Goal: Task Accomplishment & Management: Complete application form

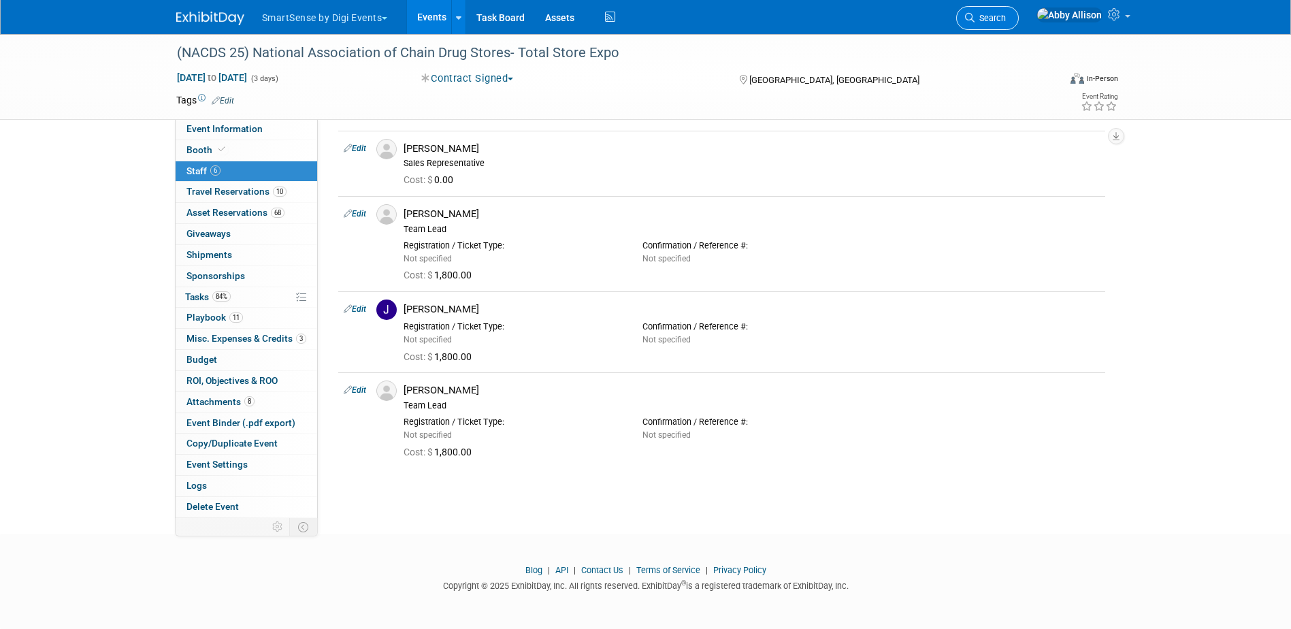
click at [974, 13] on icon at bounding box center [970, 18] width 10 height 10
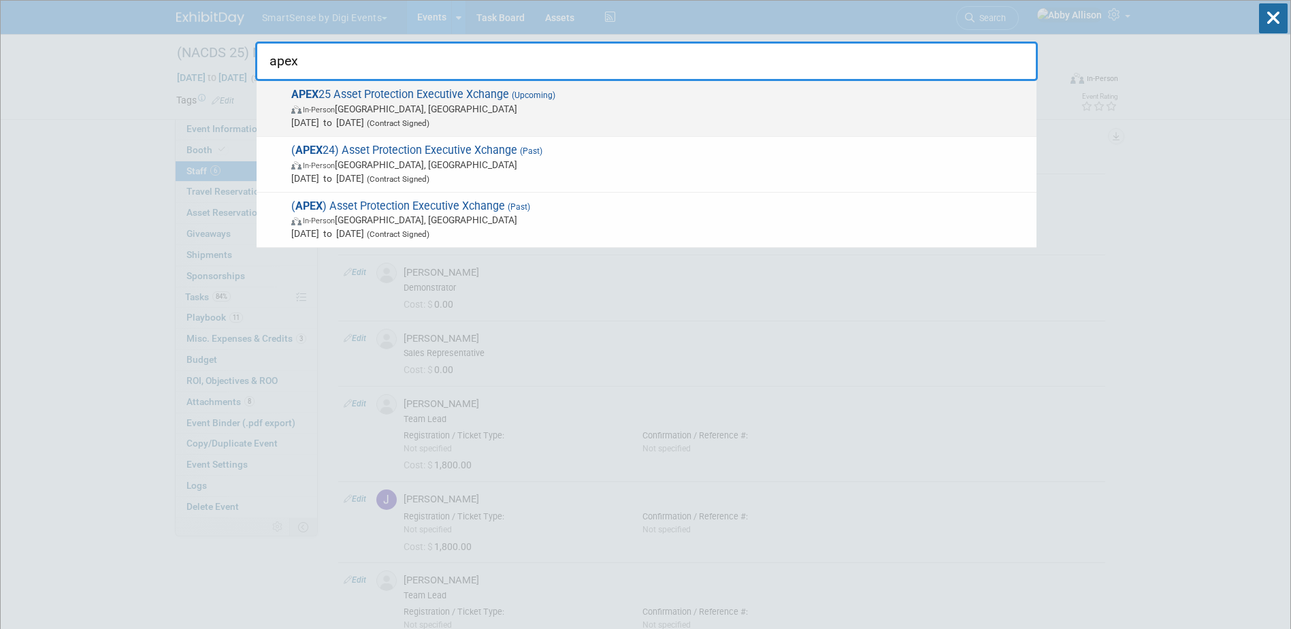
type input "apex"
click at [375, 104] on span "In-Person Nashville, TN" at bounding box center [660, 109] width 738 height 14
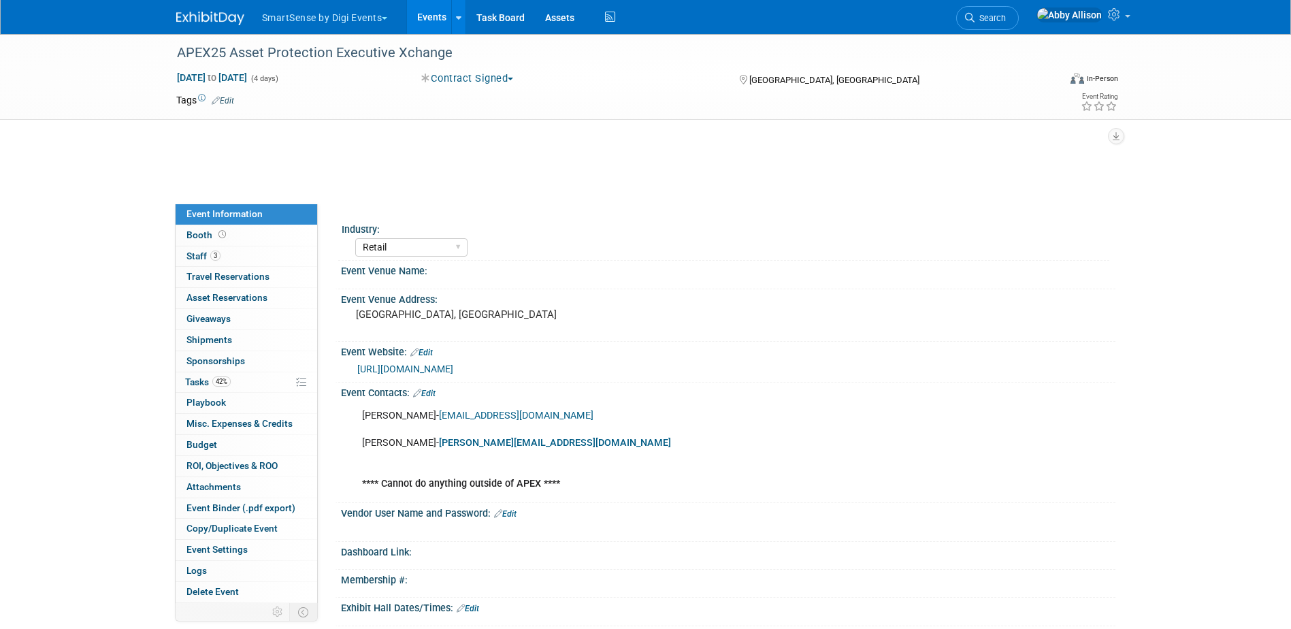
select select "Retail"
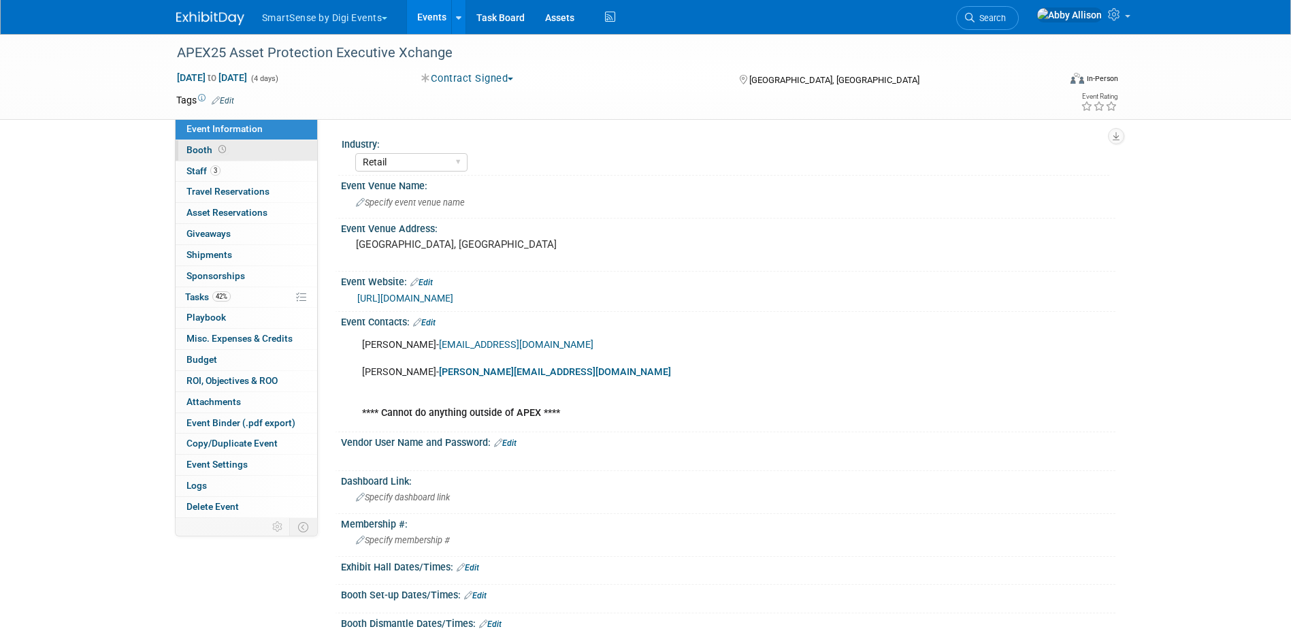
click at [188, 148] on span "Booth" at bounding box center [207, 149] width 42 height 11
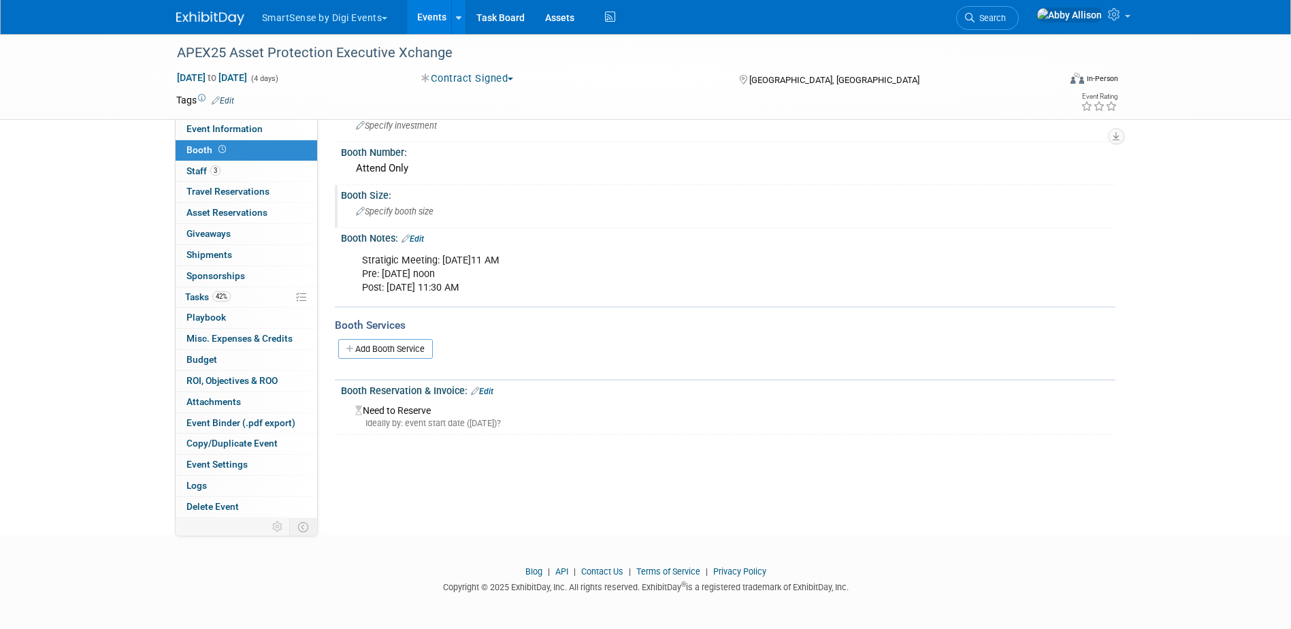
scroll to position [36, 0]
click at [195, 273] on span "Sponsorships 0" at bounding box center [215, 275] width 59 height 11
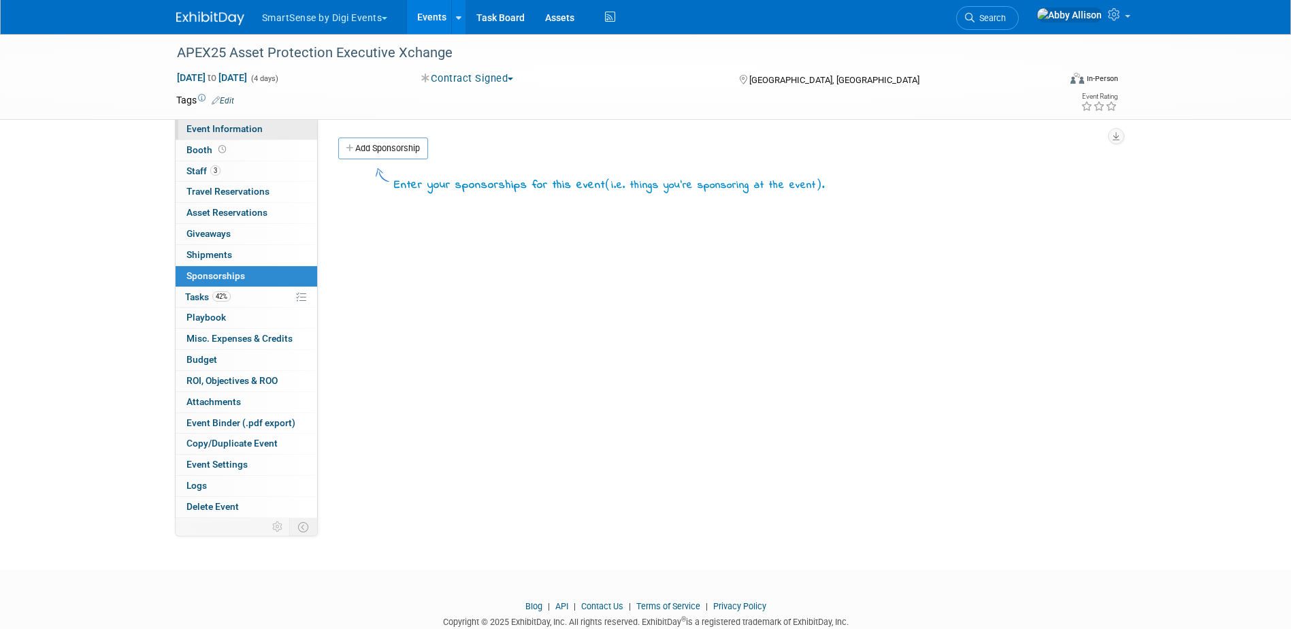
click at [259, 129] on span "Event Information" at bounding box center [224, 128] width 76 height 11
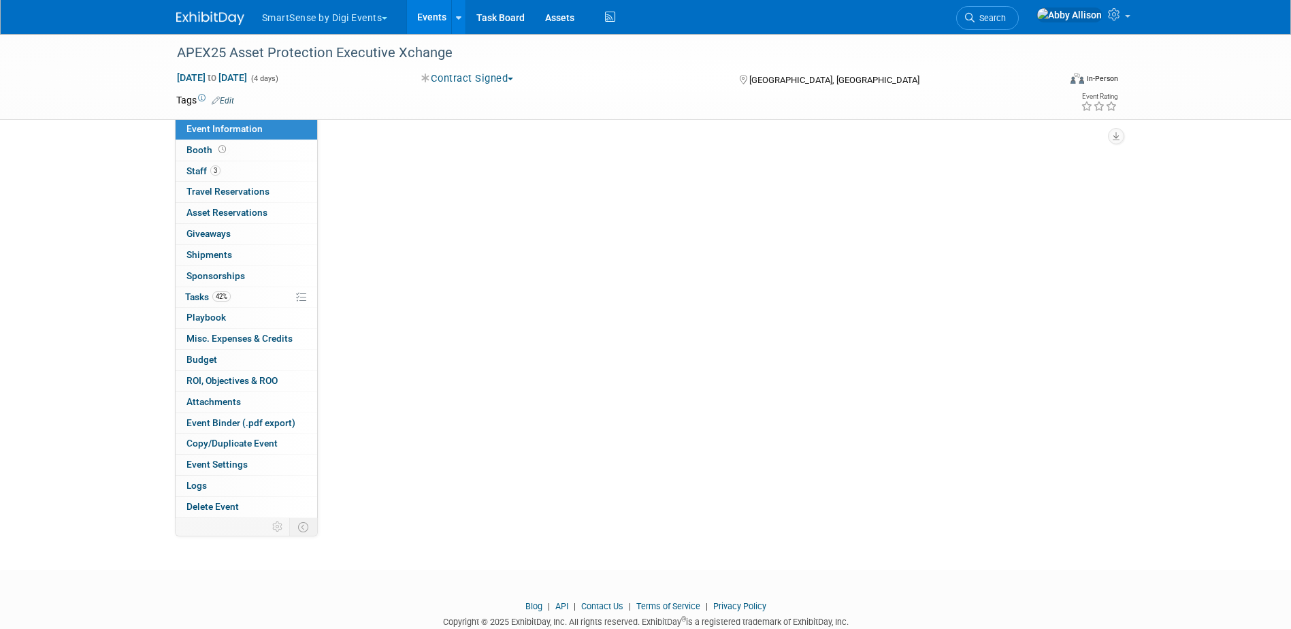
select select "Retail"
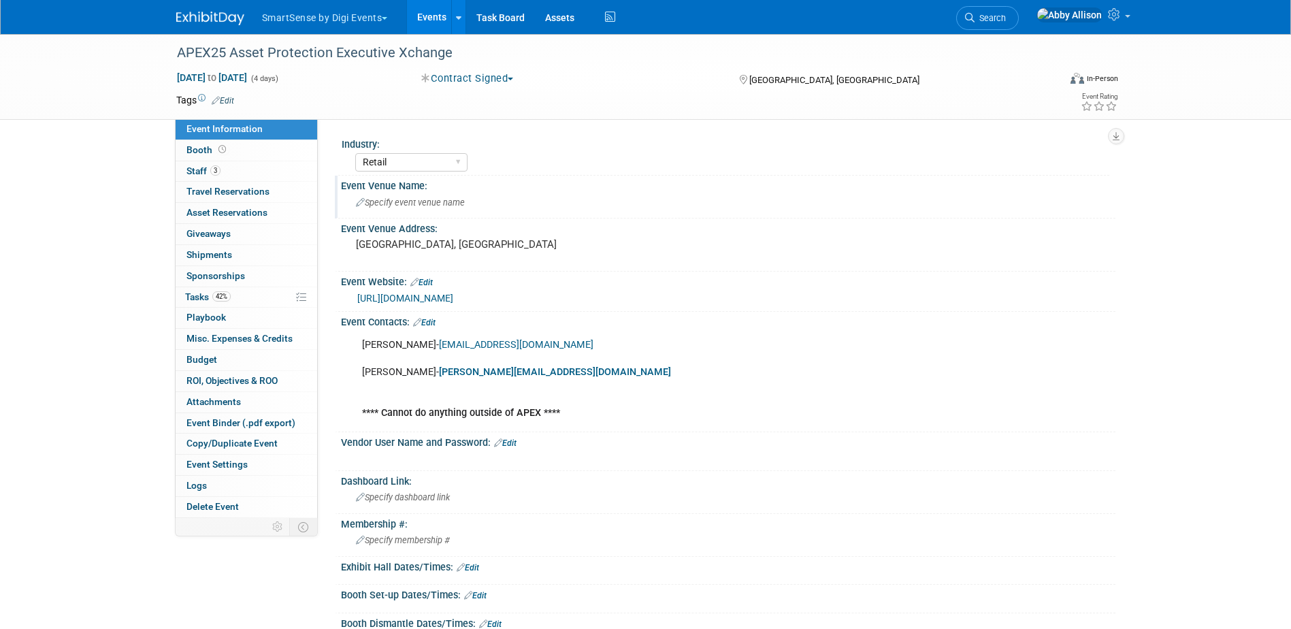
click at [377, 204] on span "Specify event venue name" at bounding box center [410, 202] width 109 height 10
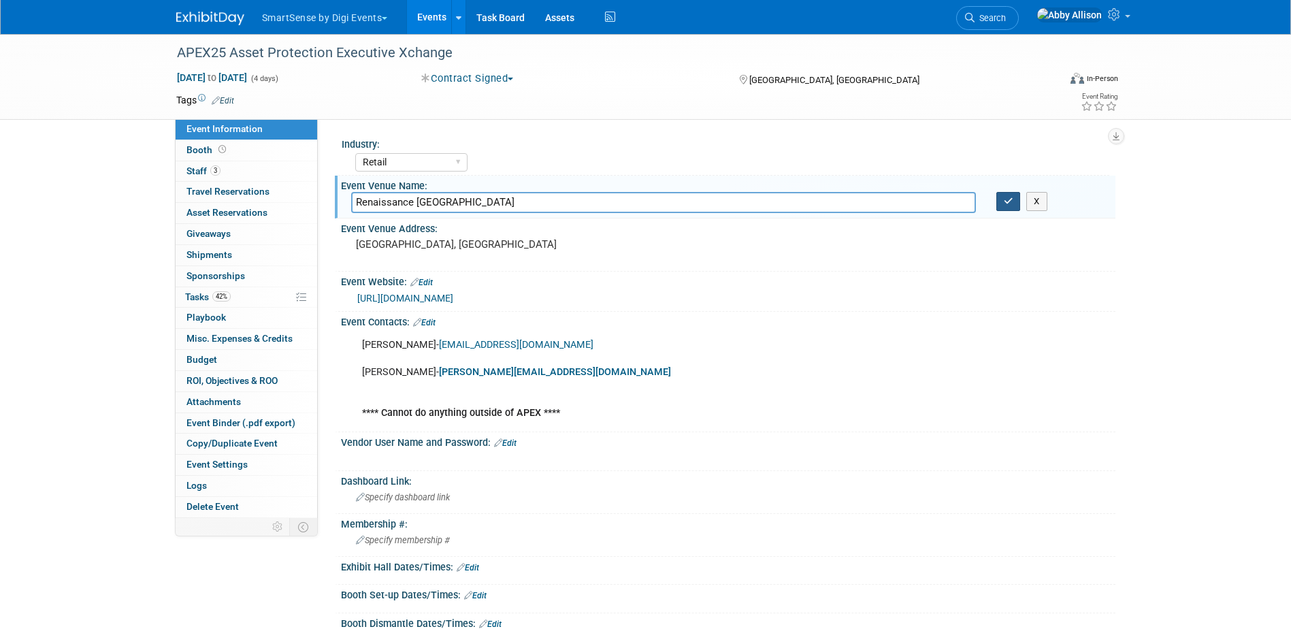
type input "Renaissance [GEOGRAPHIC_DATA]"
click at [1010, 201] on icon "button" at bounding box center [1008, 201] width 10 height 9
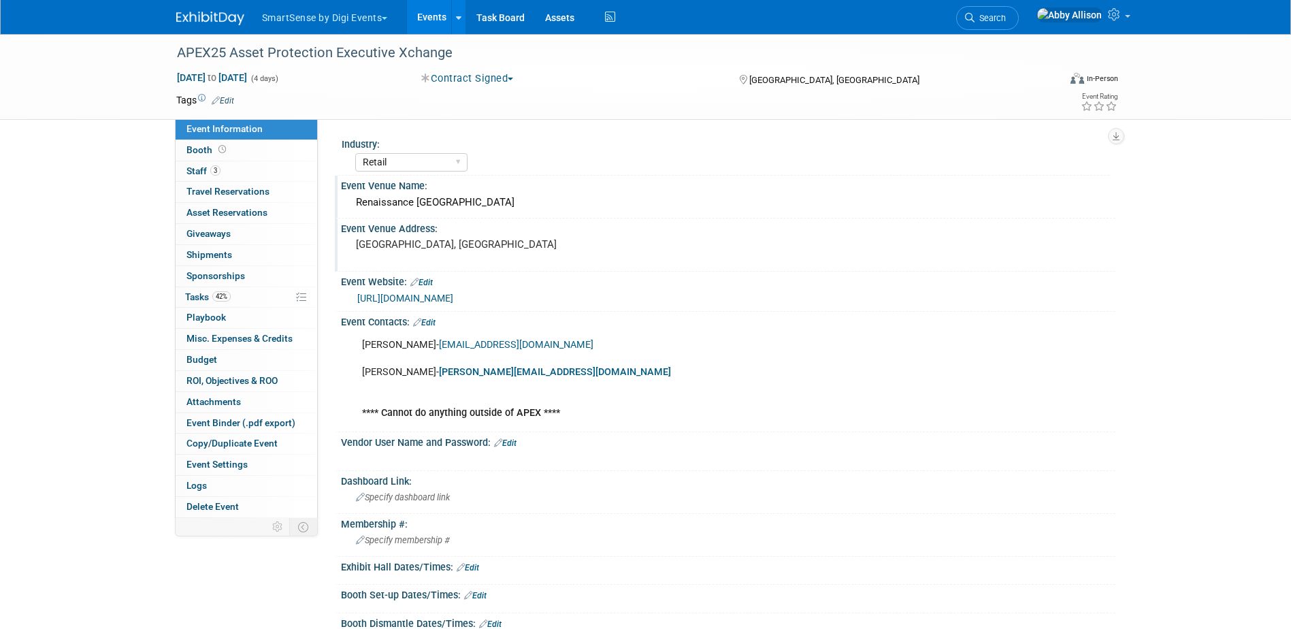
click at [425, 240] on pre "[GEOGRAPHIC_DATA], [GEOGRAPHIC_DATA]" at bounding box center [502, 244] width 293 height 12
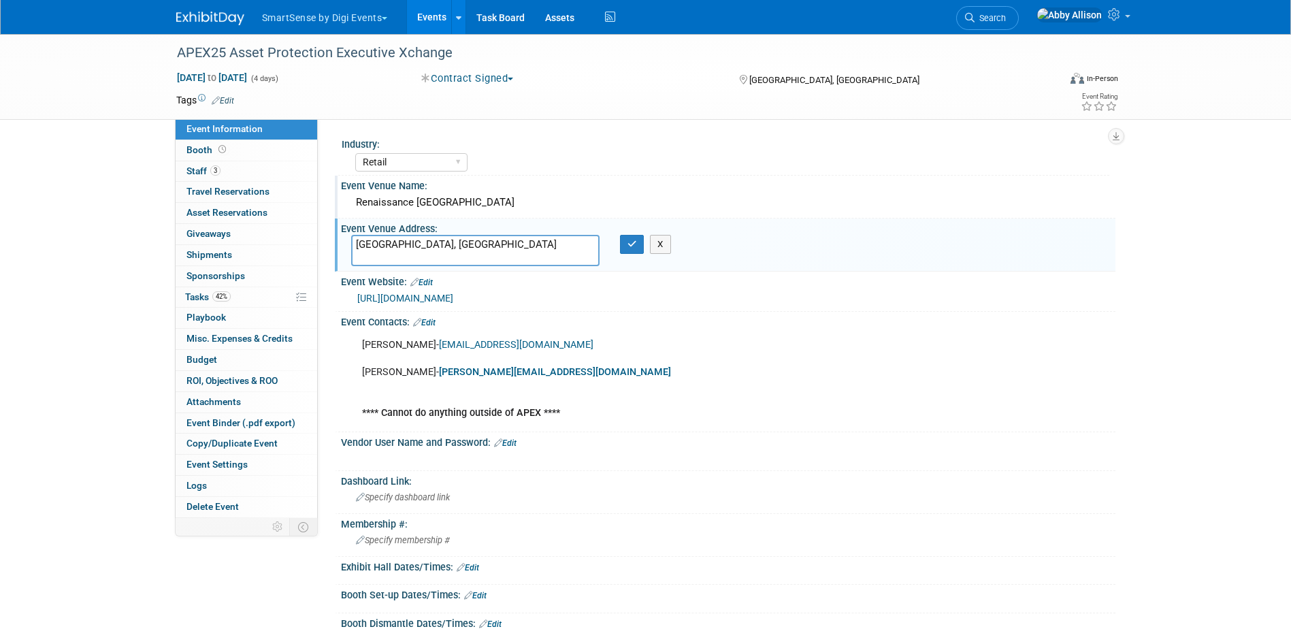
drag, startPoint x: 422, startPoint y: 246, endPoint x: 326, endPoint y: 236, distance: 97.1
click at [326, 236] on div "Industry: All Education Convenience Stores Costumer Connects Food Services Groc…" at bounding box center [716, 318] width 797 height 399
type textarea "[STREET_ADDRESS]"
click at [627, 248] on icon "button" at bounding box center [632, 243] width 10 height 9
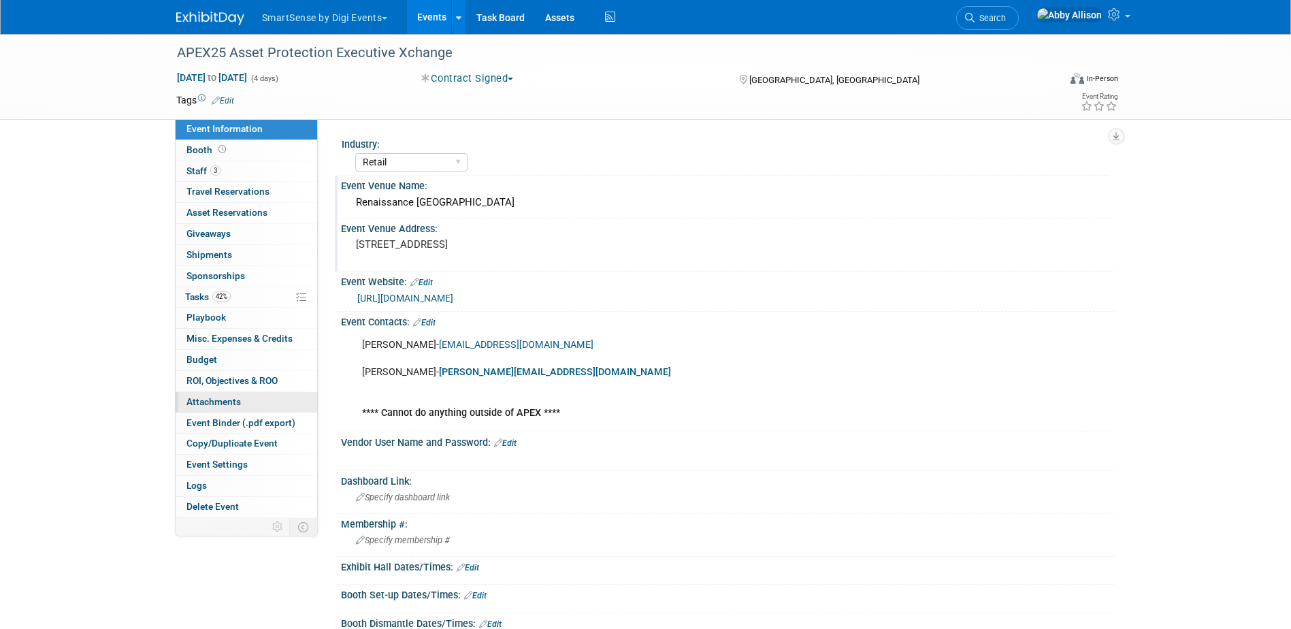
click at [209, 401] on span "Attachments 0" at bounding box center [213, 401] width 54 height 11
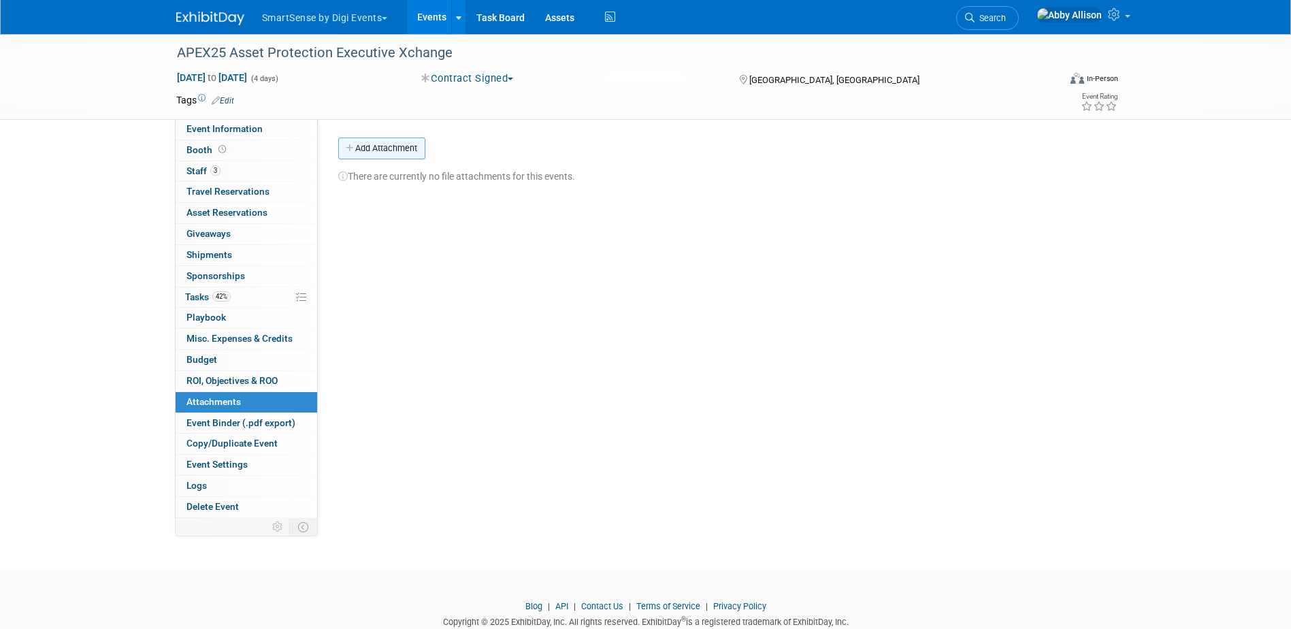
click at [373, 148] on button "Add Attachment" at bounding box center [381, 148] width 87 height 22
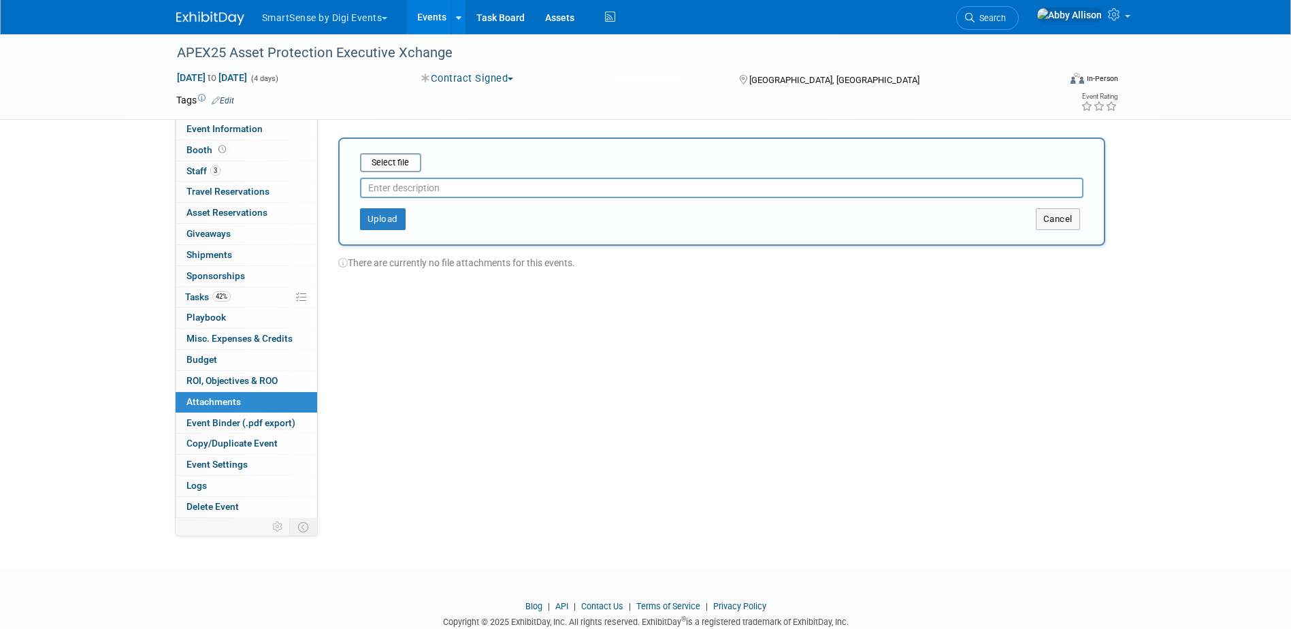
click at [380, 187] on input "text" at bounding box center [721, 188] width 723 height 20
paste input "Sponsor Survival Guide"
type input "Sponsor Survival Guide"
click at [386, 222] on button "Upload" at bounding box center [383, 219] width 46 height 22
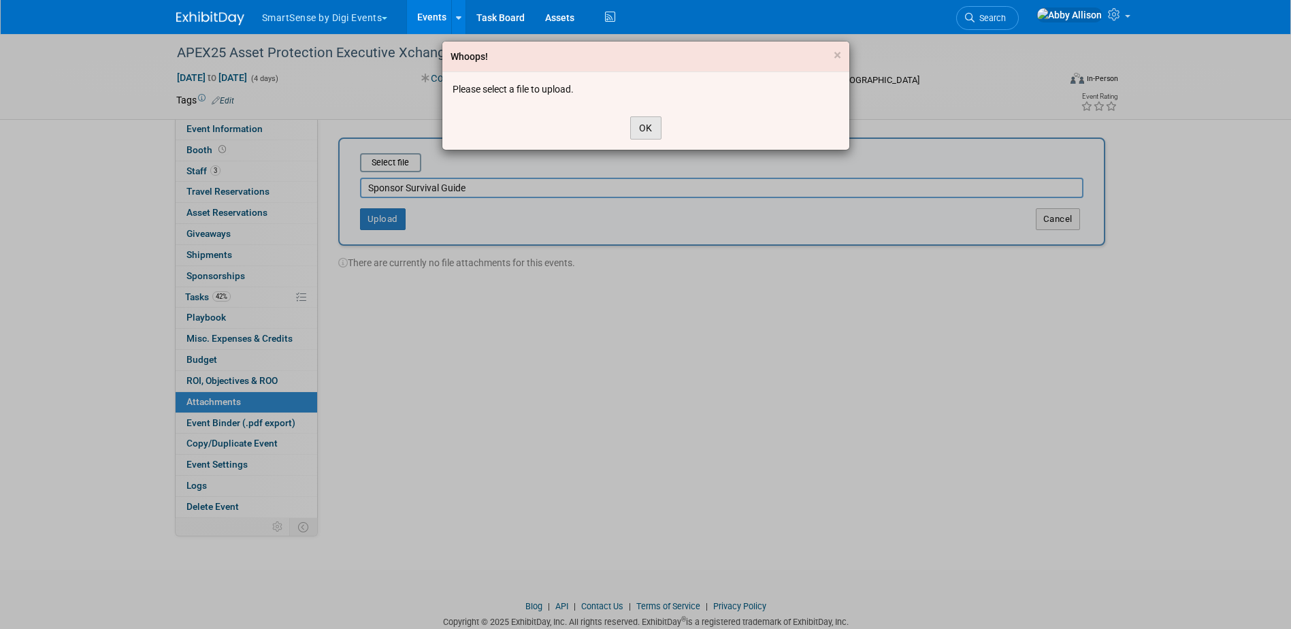
click at [647, 123] on button "OK" at bounding box center [645, 127] width 31 height 23
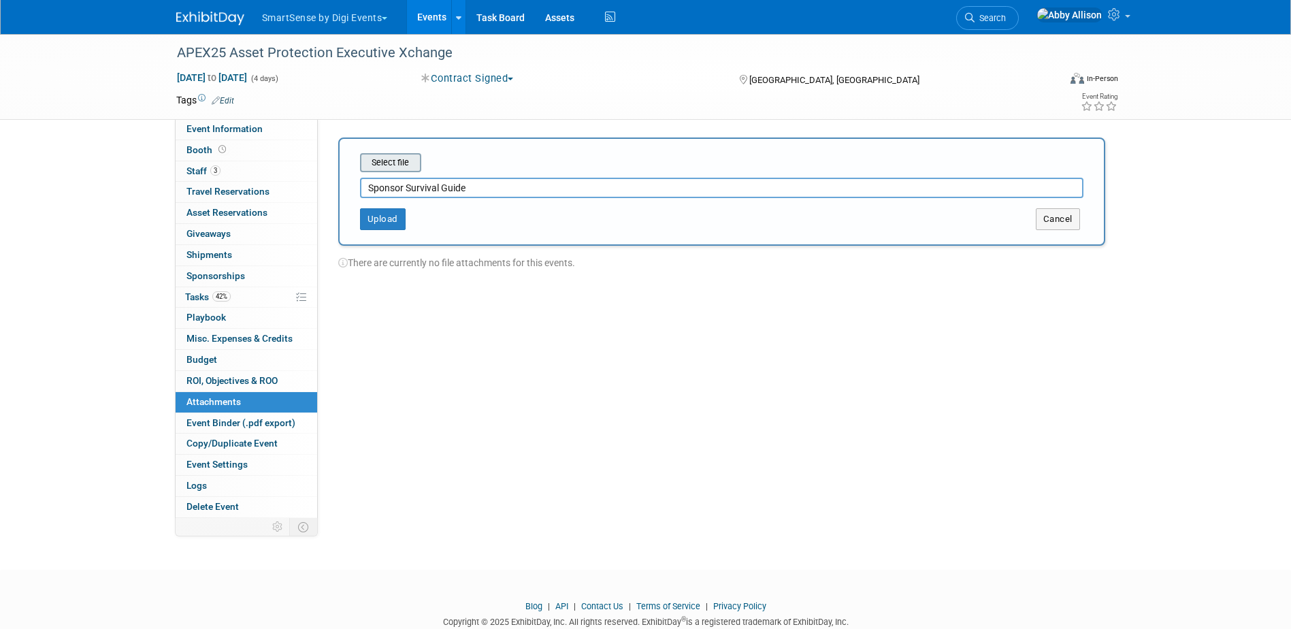
click at [400, 160] on input "file" at bounding box center [339, 162] width 162 height 16
click at [386, 213] on button "Upload" at bounding box center [383, 214] width 46 height 22
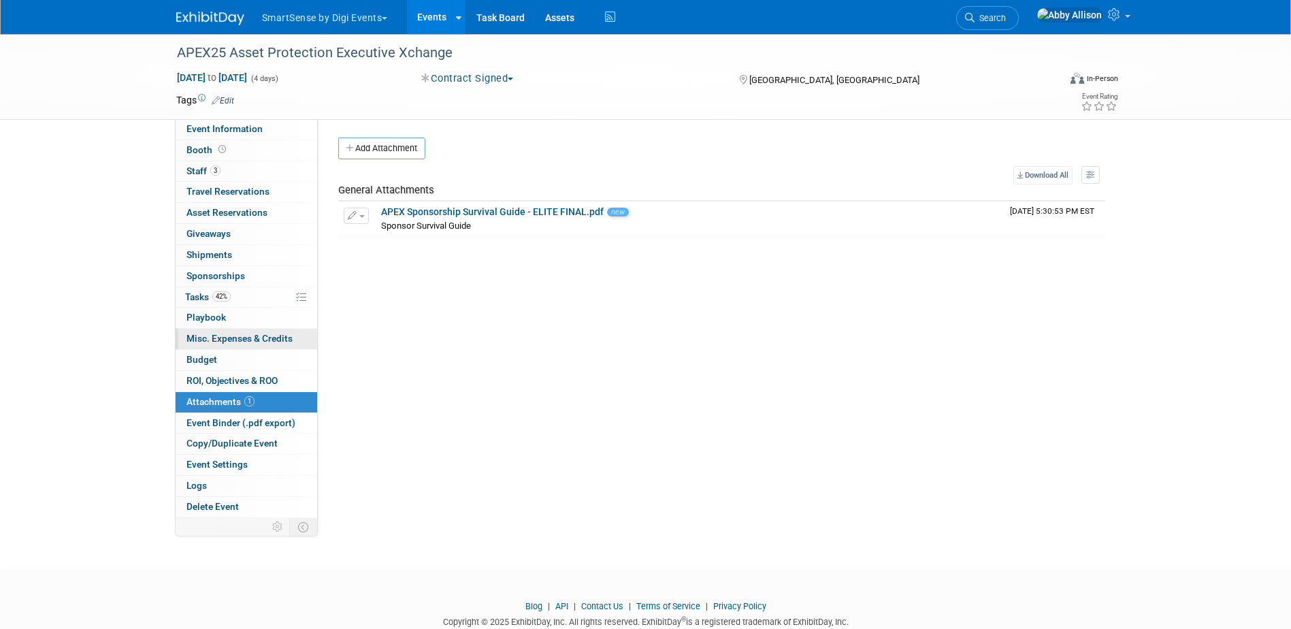
click at [194, 342] on span "Misc. Expenses & Credits 0" at bounding box center [239, 338] width 106 height 11
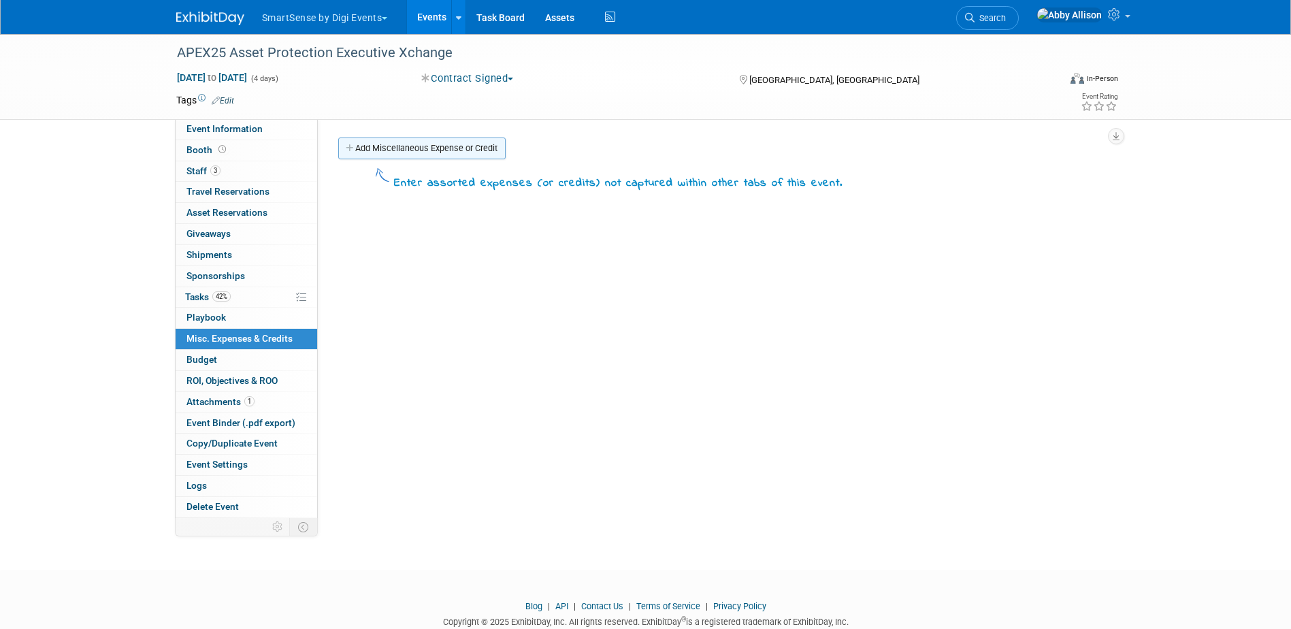
click at [380, 150] on link "Add Miscellaneous Expense or Credit" at bounding box center [421, 148] width 167 height 22
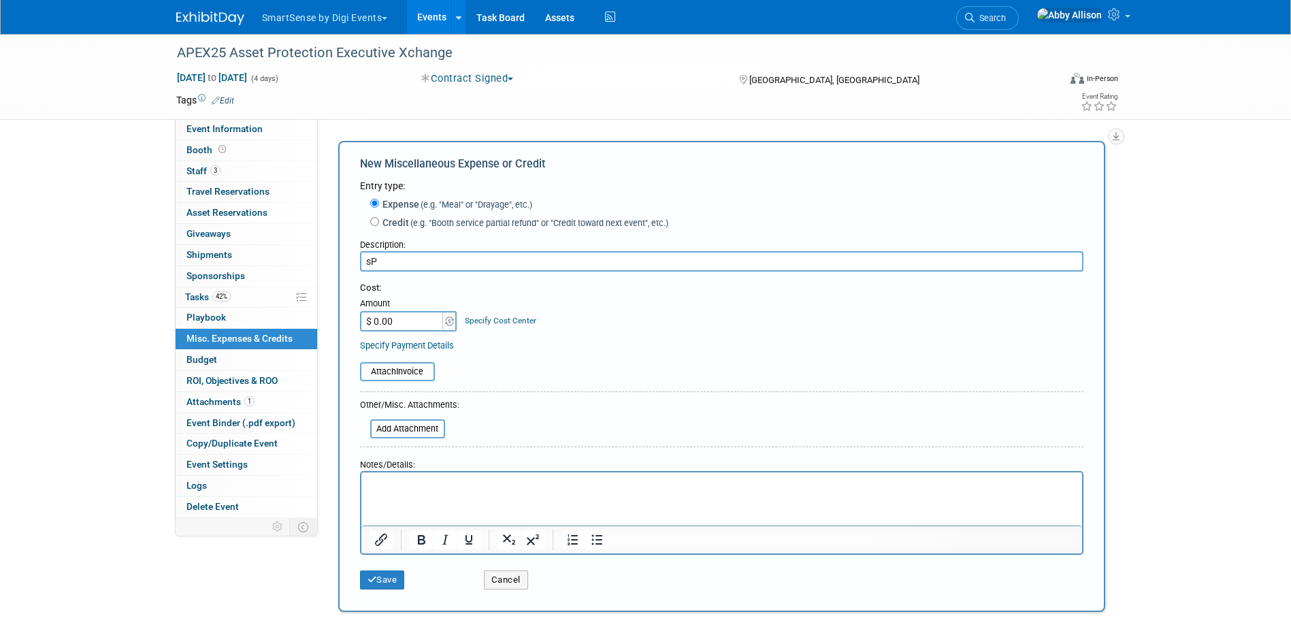
type input "s"
type input "Sponsorship"
click at [395, 320] on input "$ 0.00" at bounding box center [402, 321] width 85 height 20
type input "$ 22,250.00"
click at [383, 373] on input "file" at bounding box center [352, 371] width 162 height 16
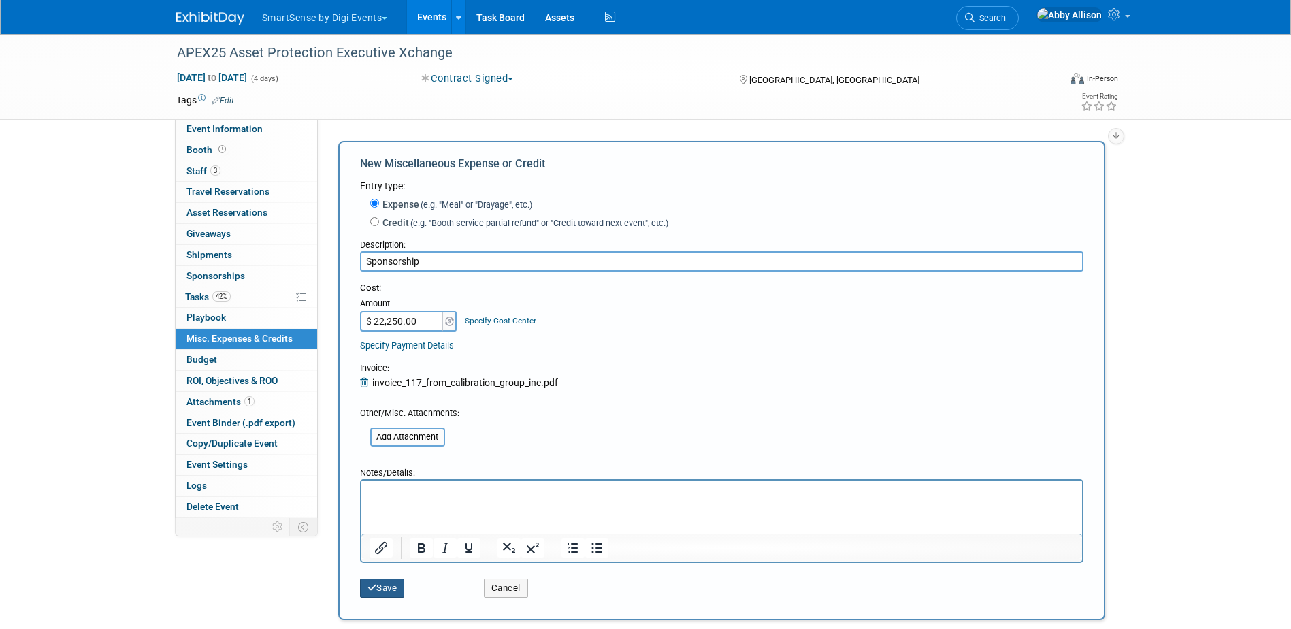
click at [381, 585] on button "Save" at bounding box center [382, 587] width 45 height 19
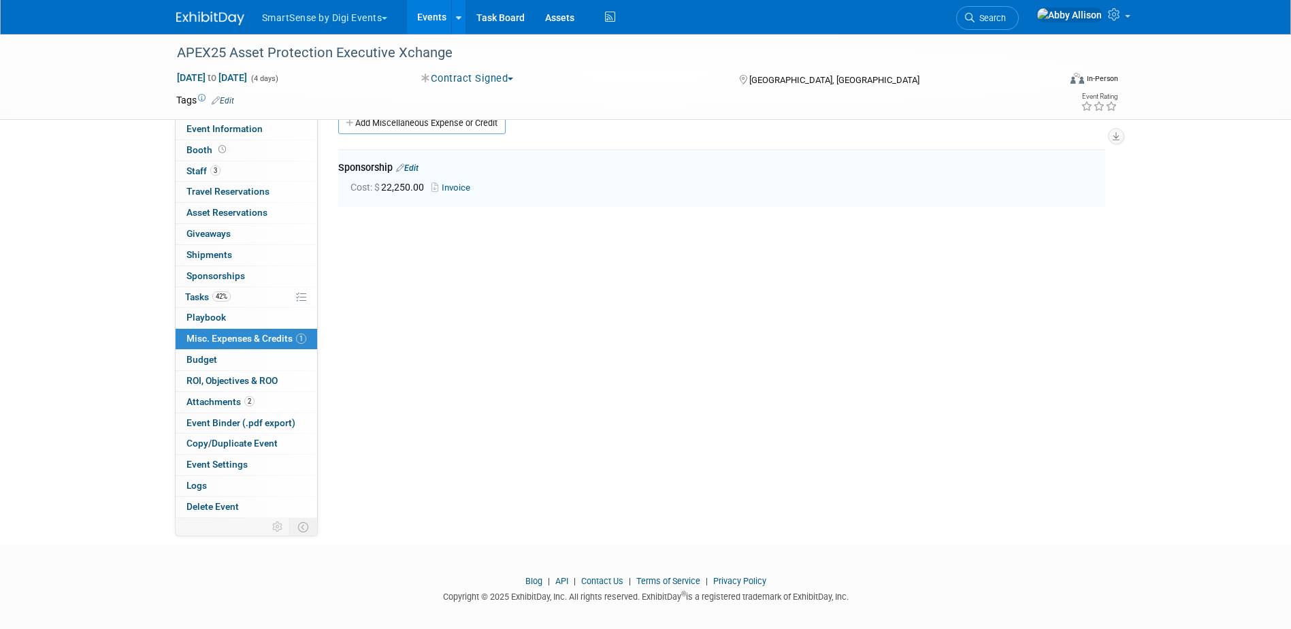
scroll to position [30, 0]
